Goal: Navigation & Orientation: Find specific page/section

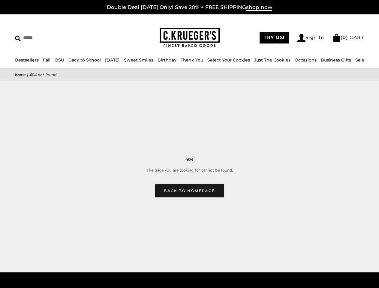
click at [189, 144] on main "Home | 404 Not Found 404 The page you are looking for cannot be found. Back to …" at bounding box center [189, 132] width 379 height 129
click at [55, 38] on input "Search" at bounding box center [55, 37] width 80 height 9
click at [307, 60] on link "Occasions" at bounding box center [306, 59] width 22 height 5
